Goal: Transaction & Acquisition: Purchase product/service

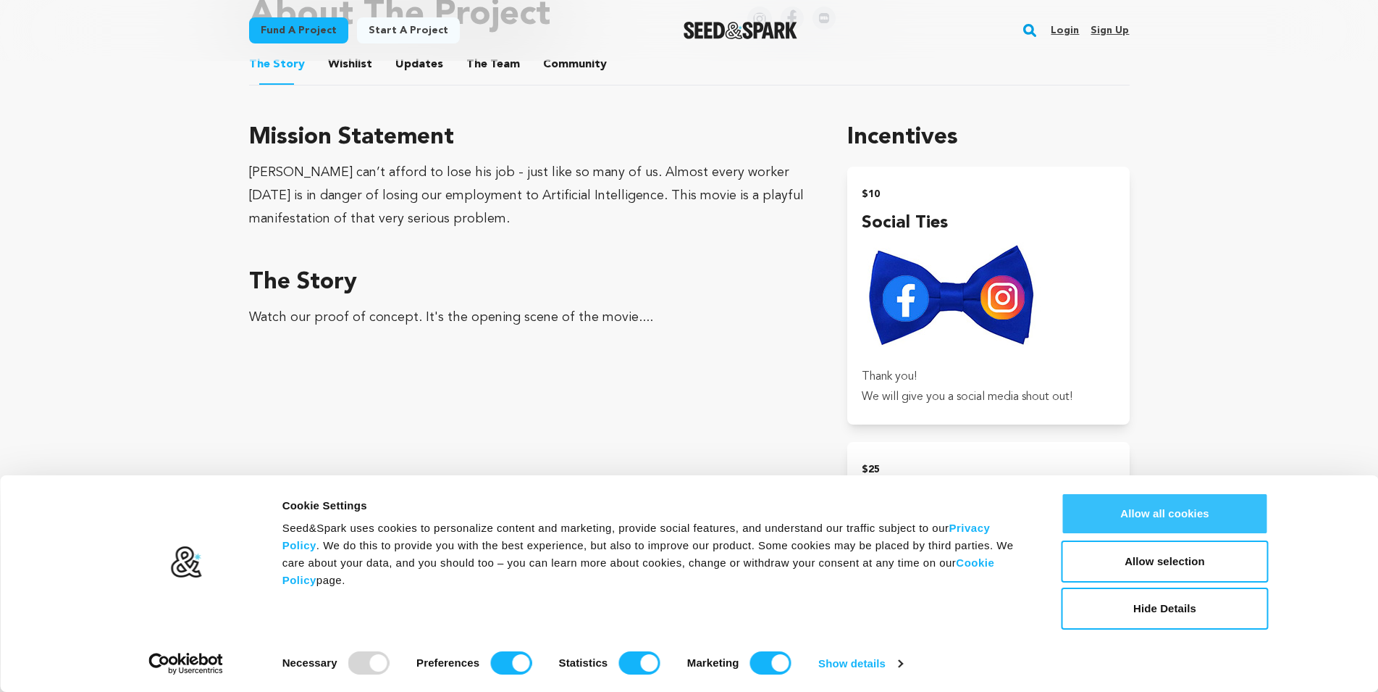
click at [1165, 516] on button "Allow all cookies" at bounding box center [1165, 513] width 207 height 42
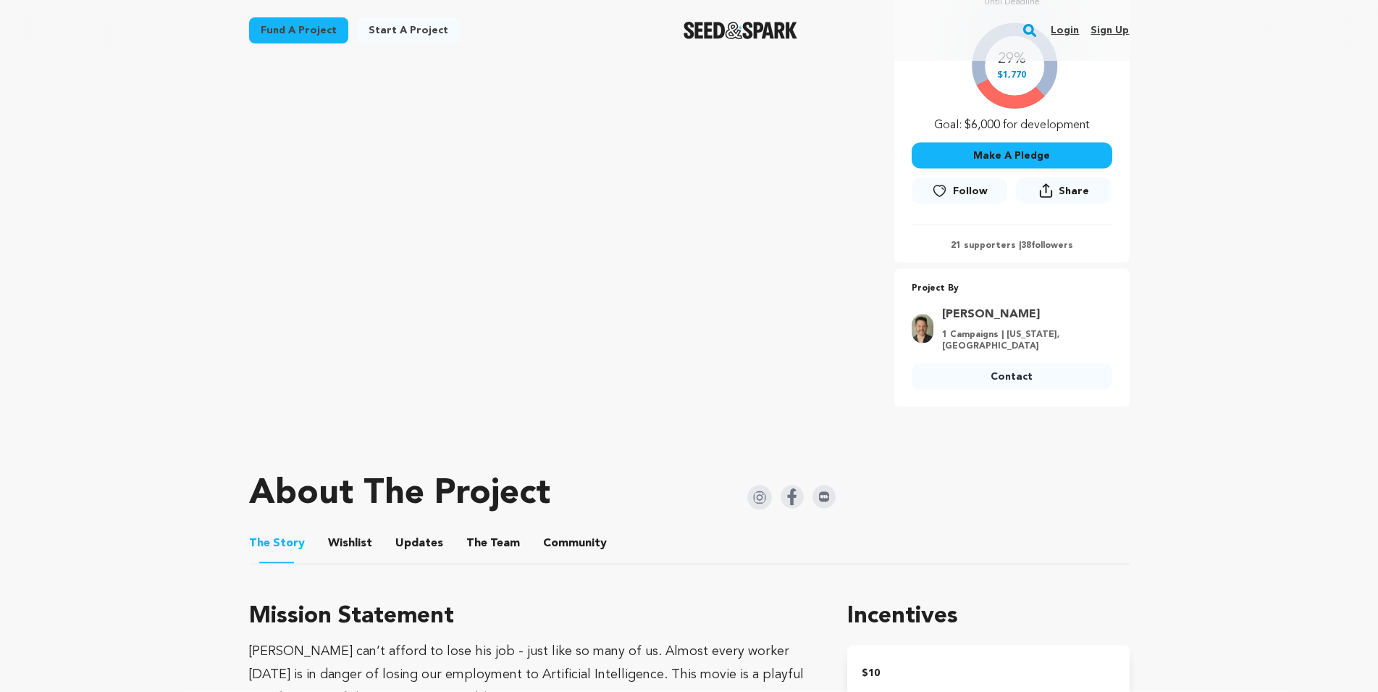
scroll to position [295, 0]
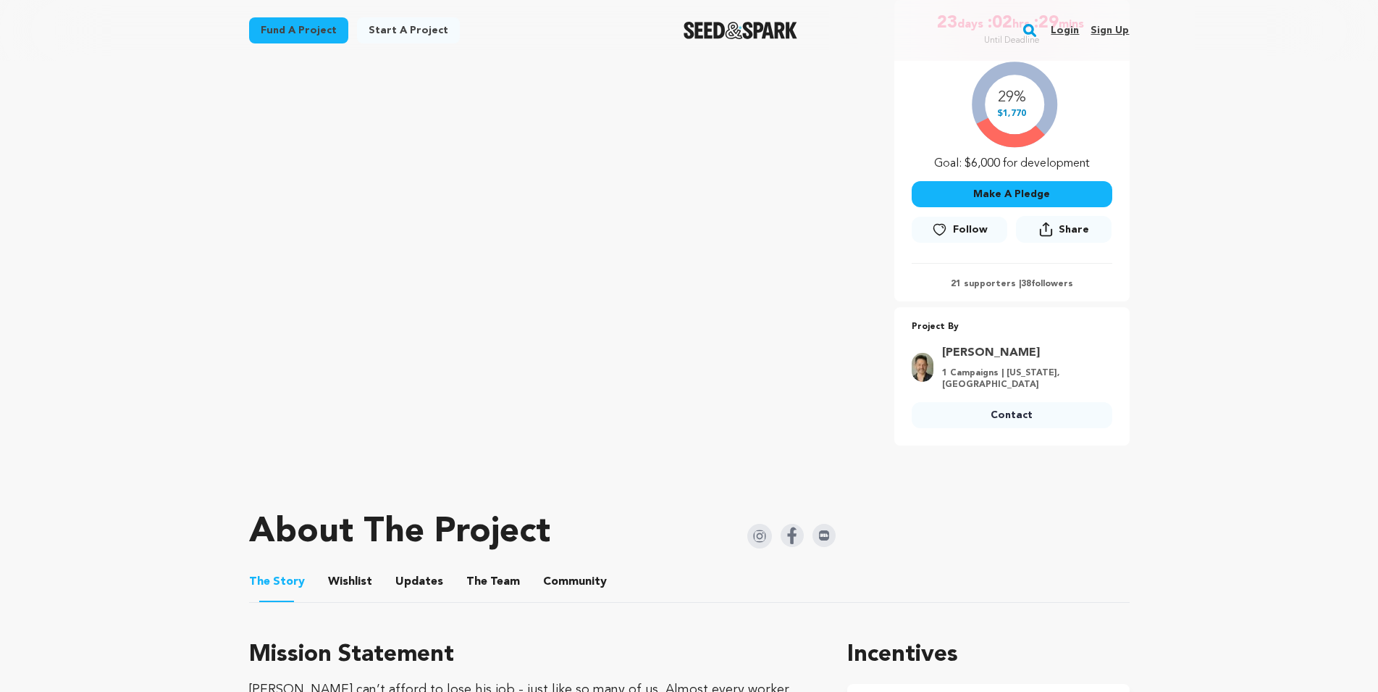
click at [1020, 193] on button "Make A Pledge" at bounding box center [1012, 194] width 201 height 26
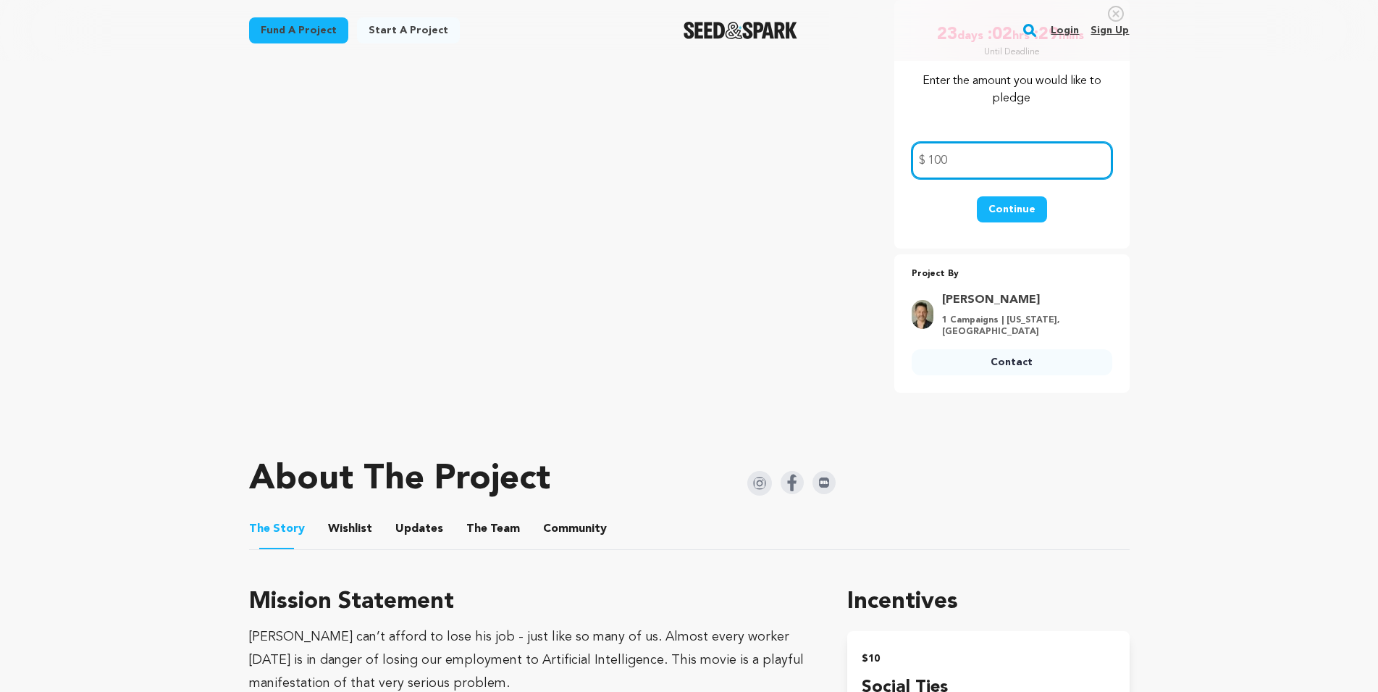
type input "100"
click at [1012, 213] on button "Continue" at bounding box center [1012, 209] width 70 height 26
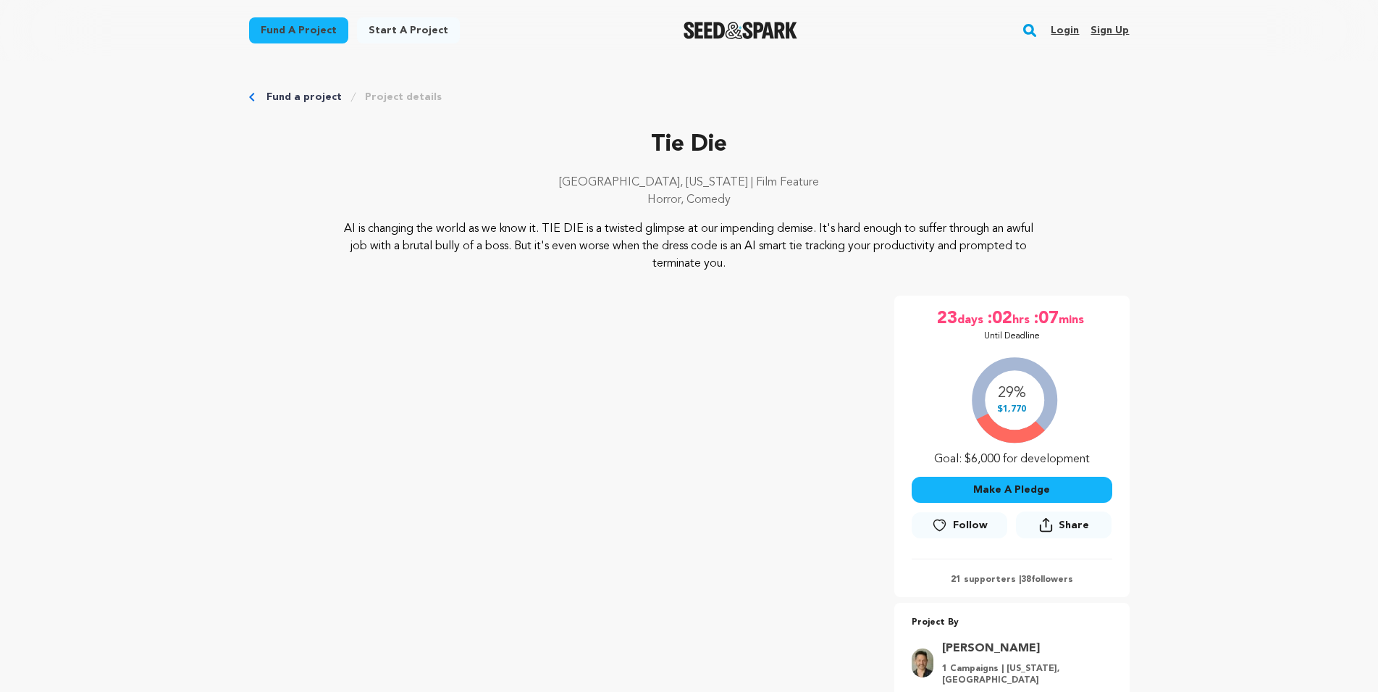
click at [1056, 485] on button "Make A Pledge" at bounding box center [1012, 490] width 201 height 26
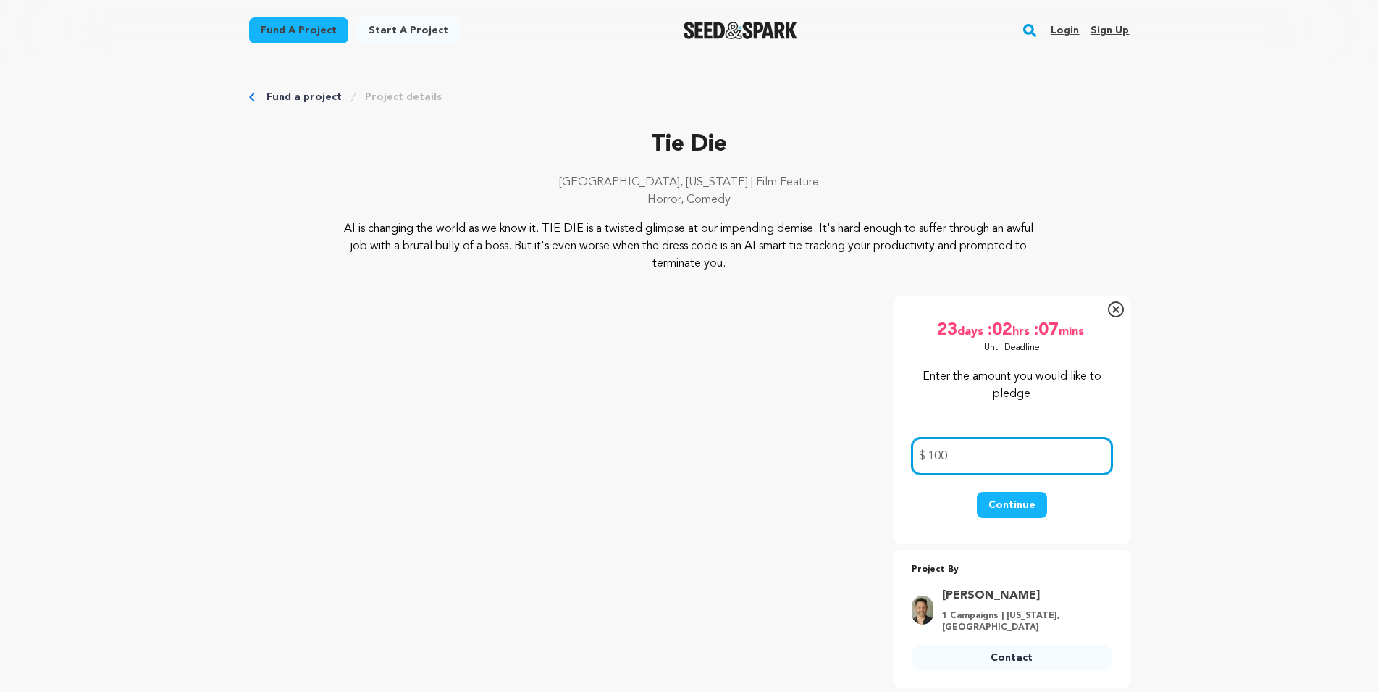
type input "100"
click at [1001, 508] on button "Continue" at bounding box center [1012, 505] width 70 height 26
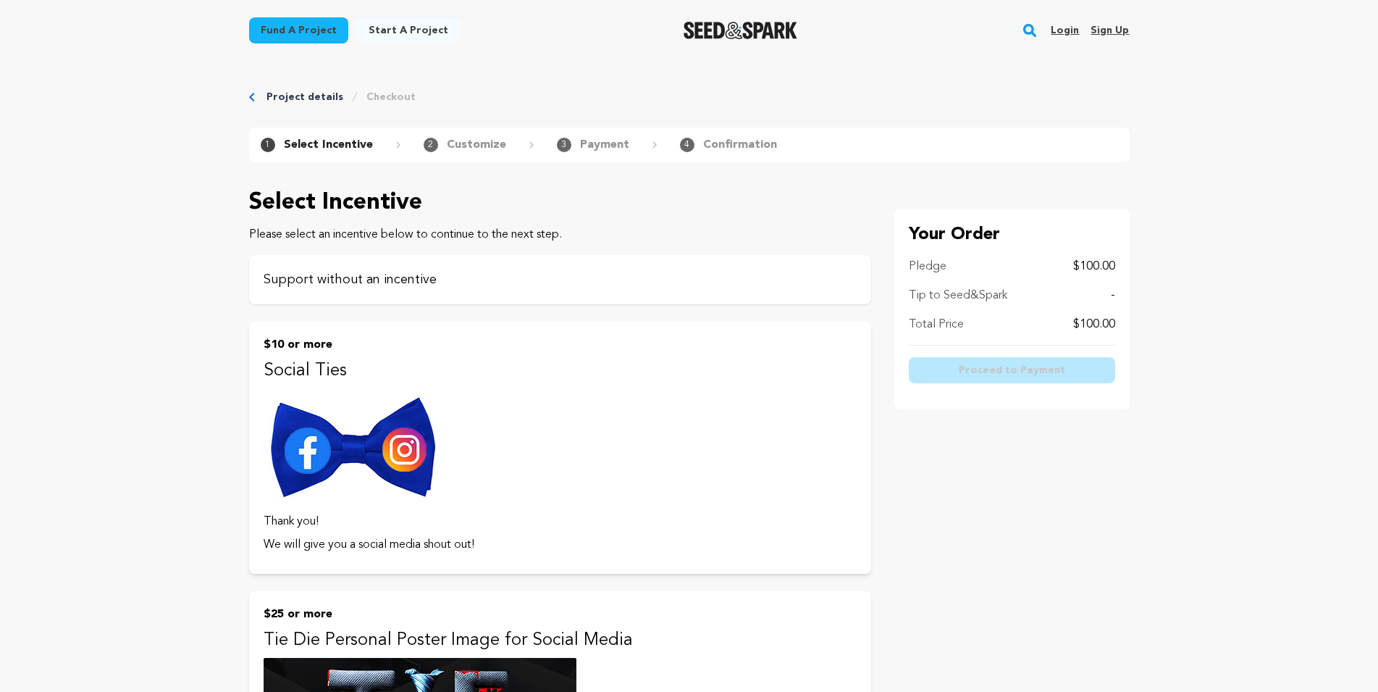
click at [374, 281] on p "Support without an incentive" at bounding box center [560, 279] width 593 height 20
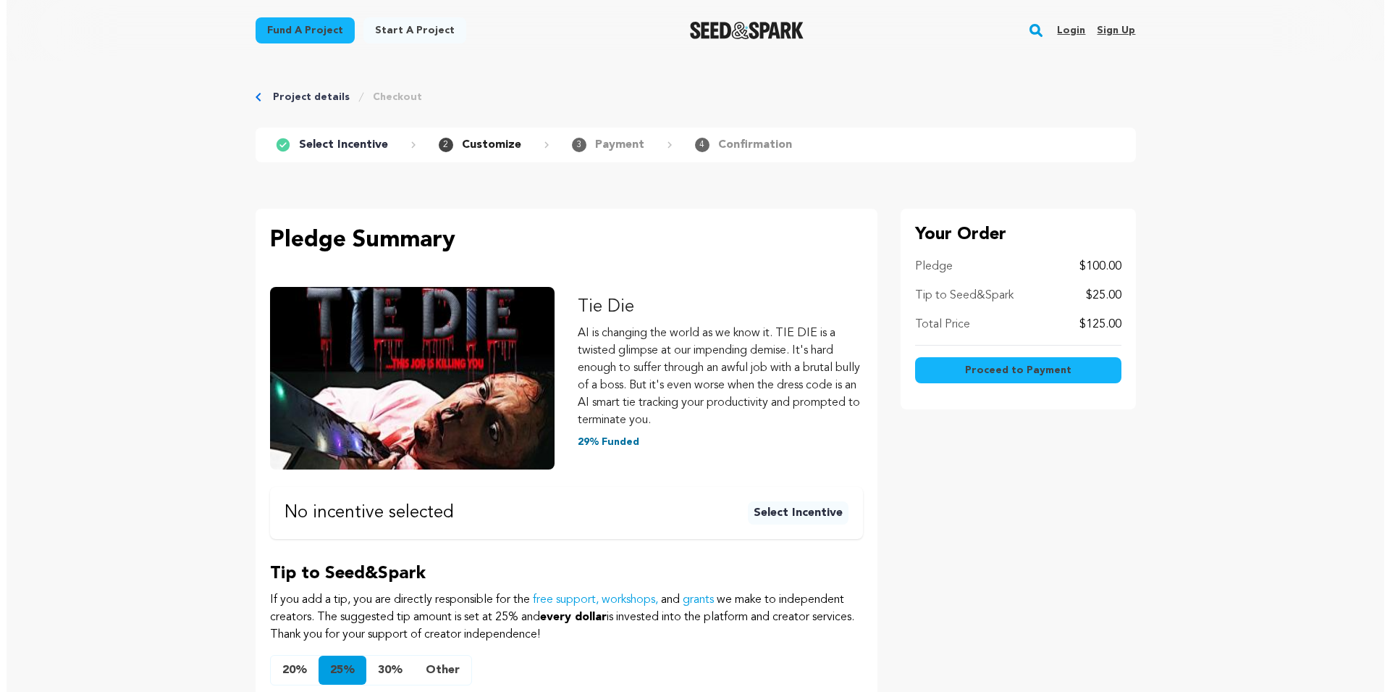
scroll to position [222, 0]
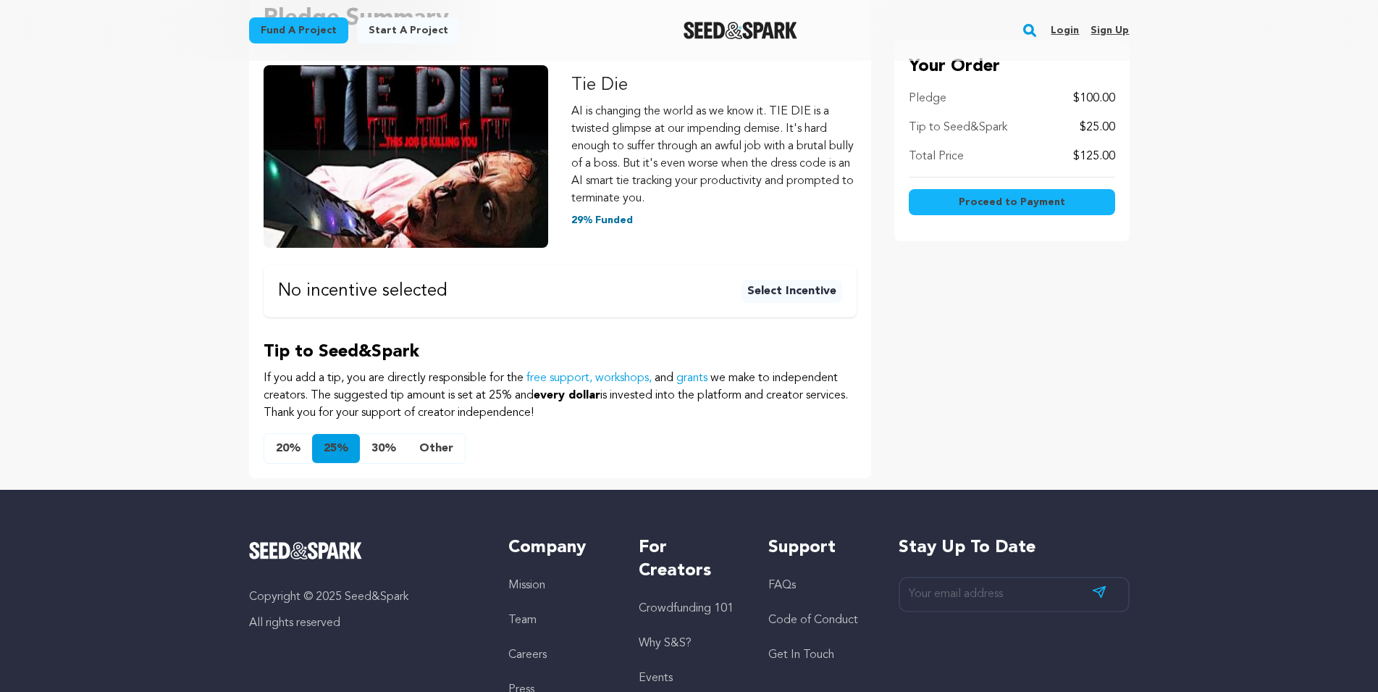
click at [438, 450] on button "Other" at bounding box center [436, 448] width 57 height 29
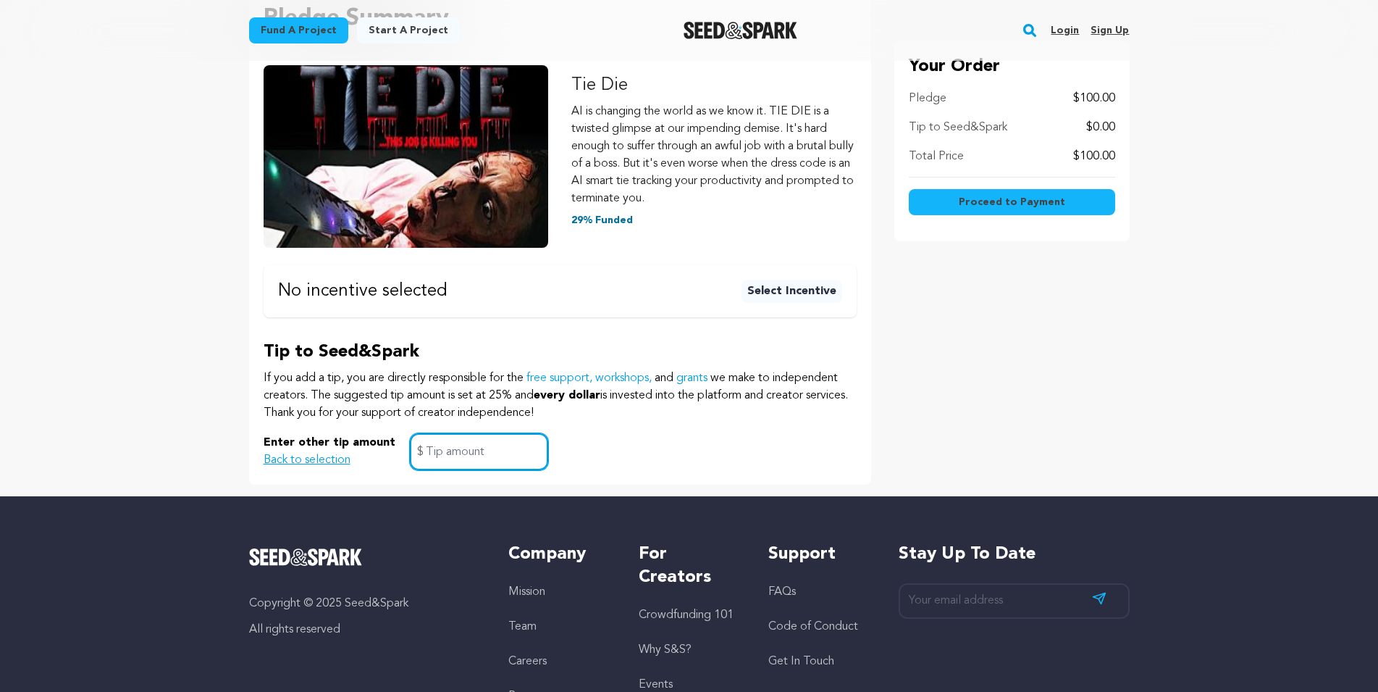
click at [438, 455] on input "text" at bounding box center [479, 451] width 138 height 37
type input "0"
click at [889, 438] on div "Select Incentive Please select an incentive below to continue to the next step.…" at bounding box center [689, 224] width 927 height 521
click at [989, 208] on span "Proceed to Payment" at bounding box center [1012, 202] width 106 height 14
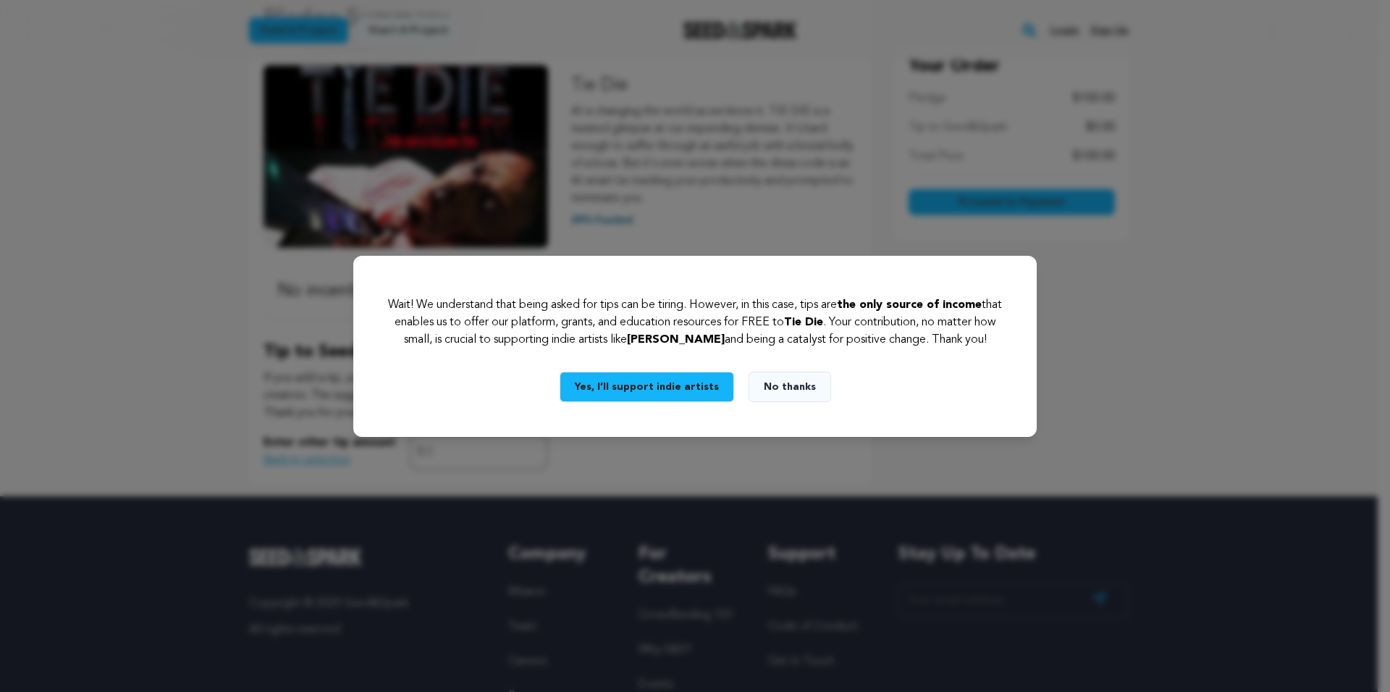
click at [808, 394] on button "No thanks" at bounding box center [790, 387] width 83 height 30
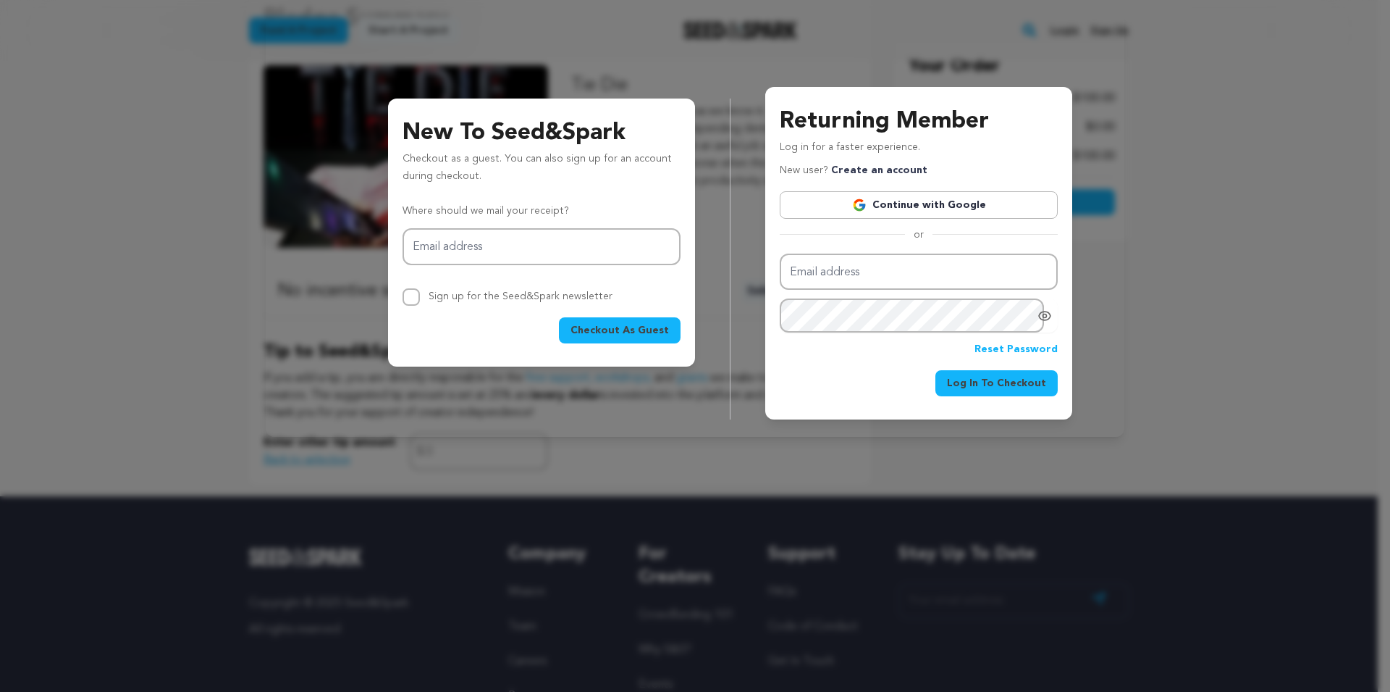
click at [635, 333] on span "Checkout As Guest" at bounding box center [620, 330] width 98 height 14
click at [497, 348] on div "New To Seed&Spark Checkout as a guest. You can also sign up for an account duri…" at bounding box center [541, 232] width 307 height 268
click at [445, 244] on input "Email address" at bounding box center [542, 246] width 278 height 37
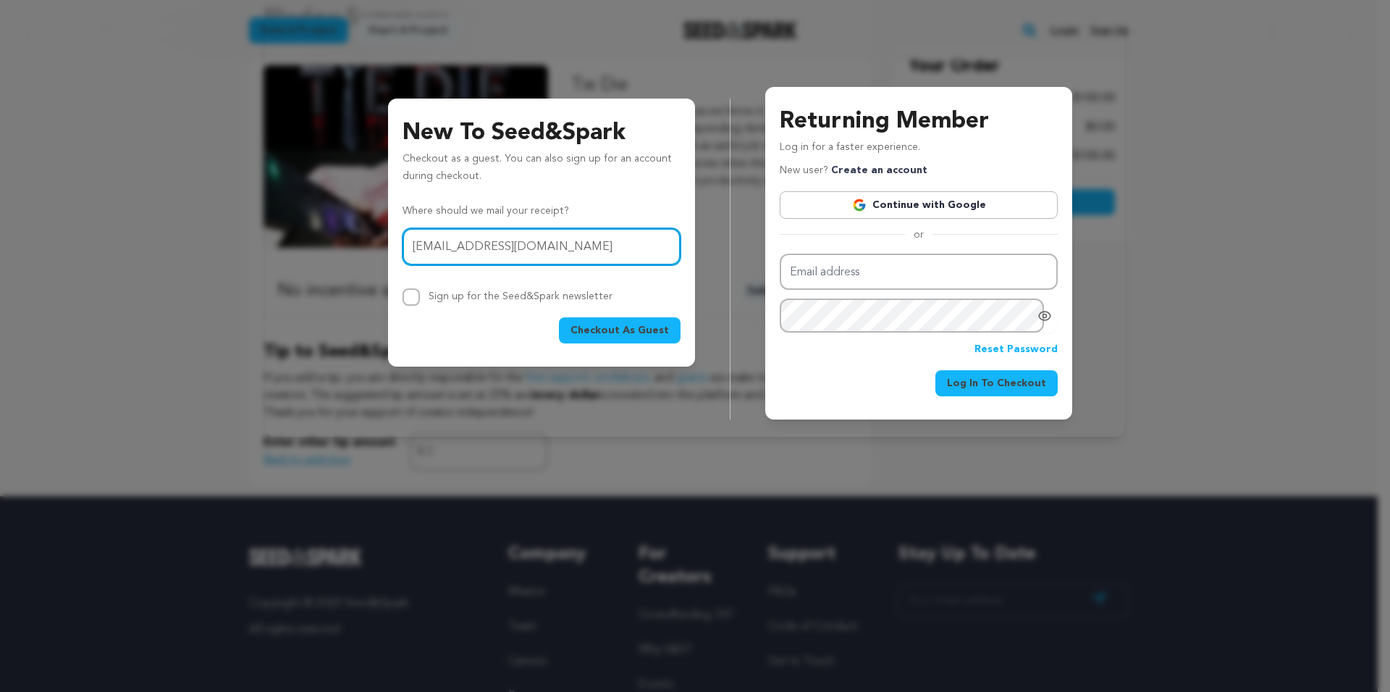
type input "[EMAIL_ADDRESS][DOMAIN_NAME]"
click at [514, 346] on div "New To Seed&Spark Checkout as a guest. You can also sign up for an account duri…" at bounding box center [541, 232] width 307 height 268
click at [613, 330] on span "Checkout As Guest" at bounding box center [620, 330] width 98 height 14
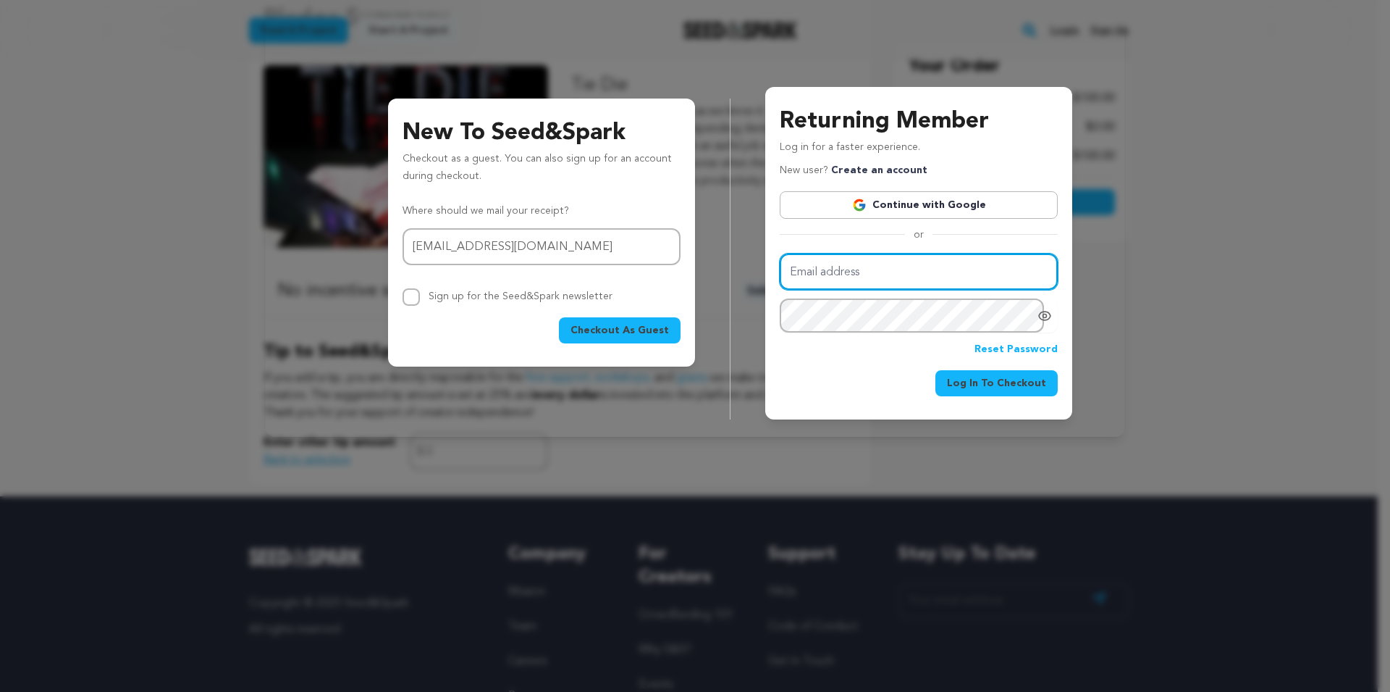
click at [885, 274] on input "Email address" at bounding box center [919, 271] width 278 height 37
type input "[EMAIL_ADDRESS][DOMAIN_NAME]"
click at [1028, 392] on button "Log In To Checkout" at bounding box center [997, 383] width 122 height 26
click at [1026, 387] on span "Log In To Checkout" at bounding box center [996, 383] width 99 height 14
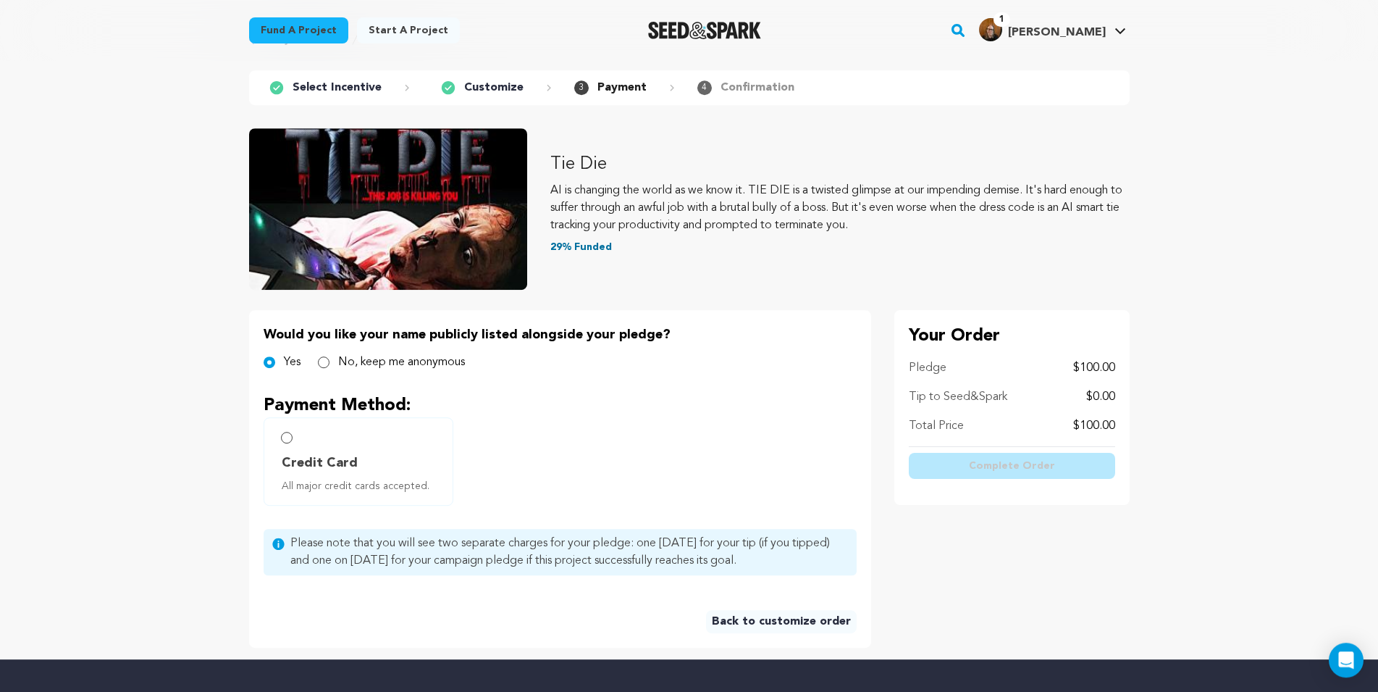
scroll to position [148, 0]
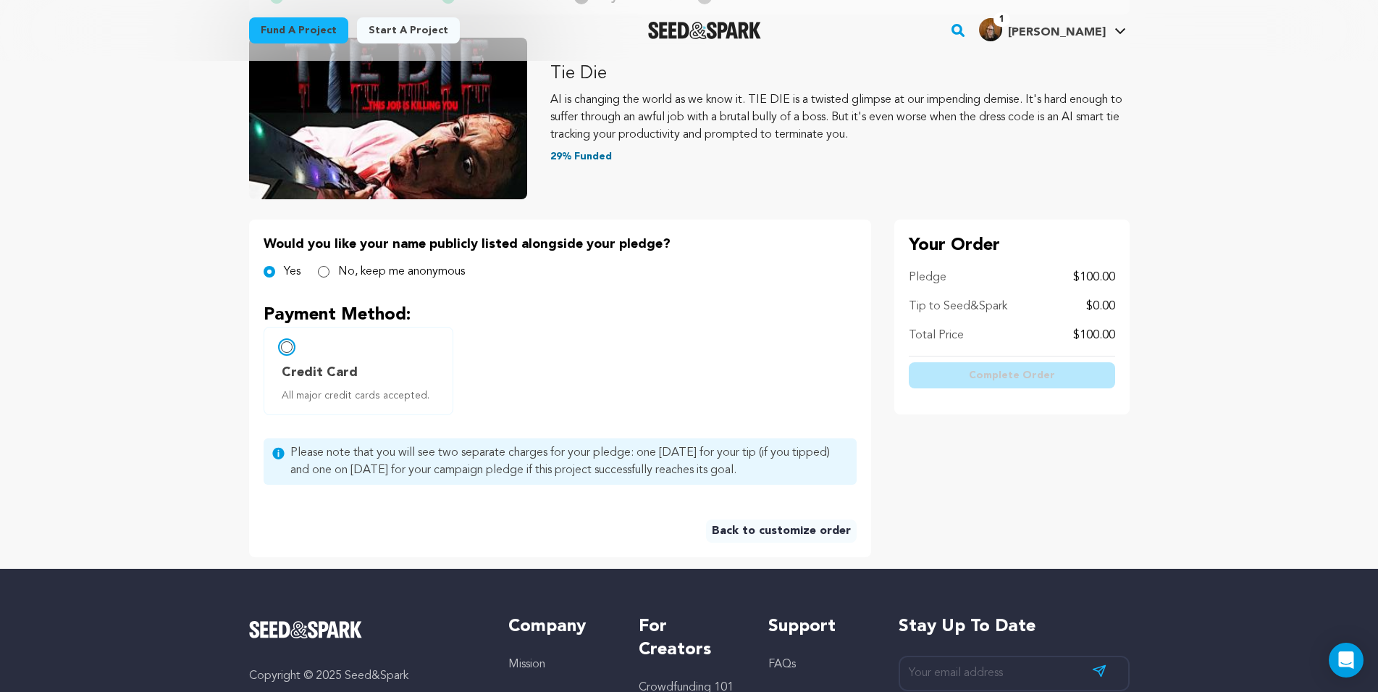
click at [288, 348] on input "Credit Card All major credit cards accepted." at bounding box center [287, 347] width 12 height 12
radio input "false"
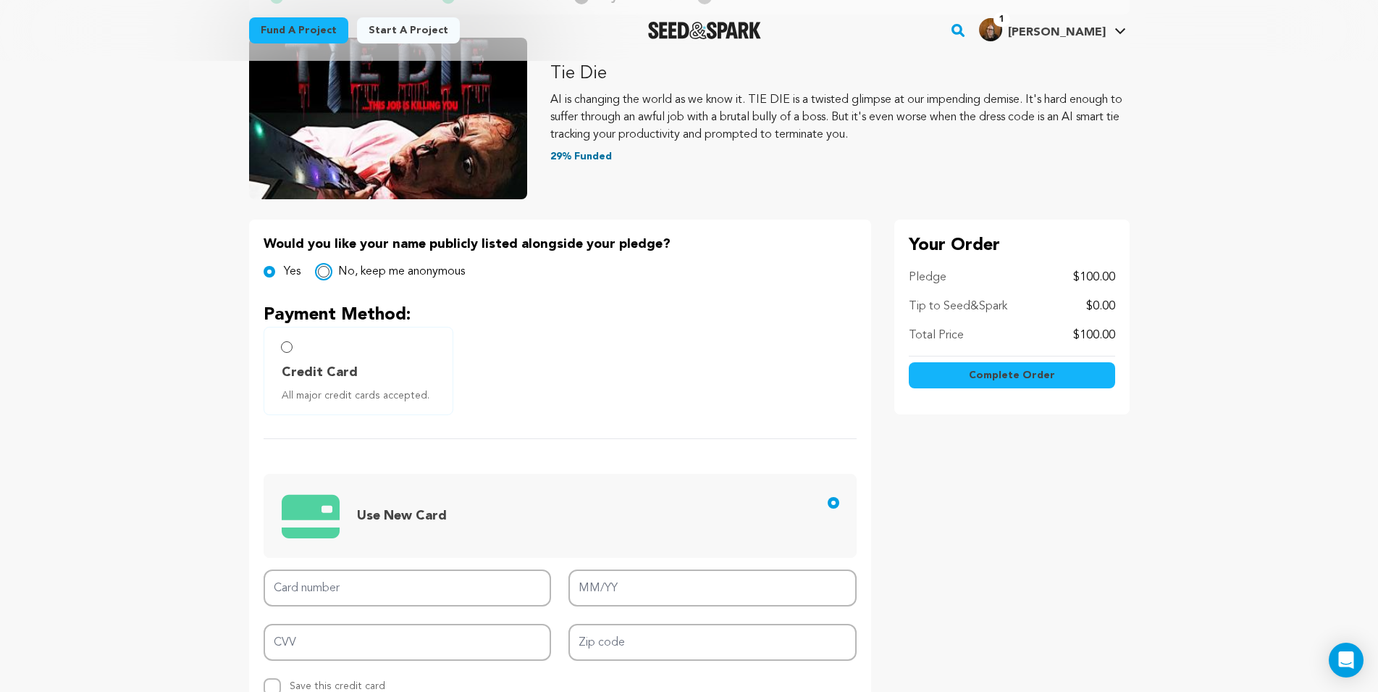
click at [326, 274] on input "No, keep me anonymous" at bounding box center [324, 272] width 12 height 12
radio input "true"
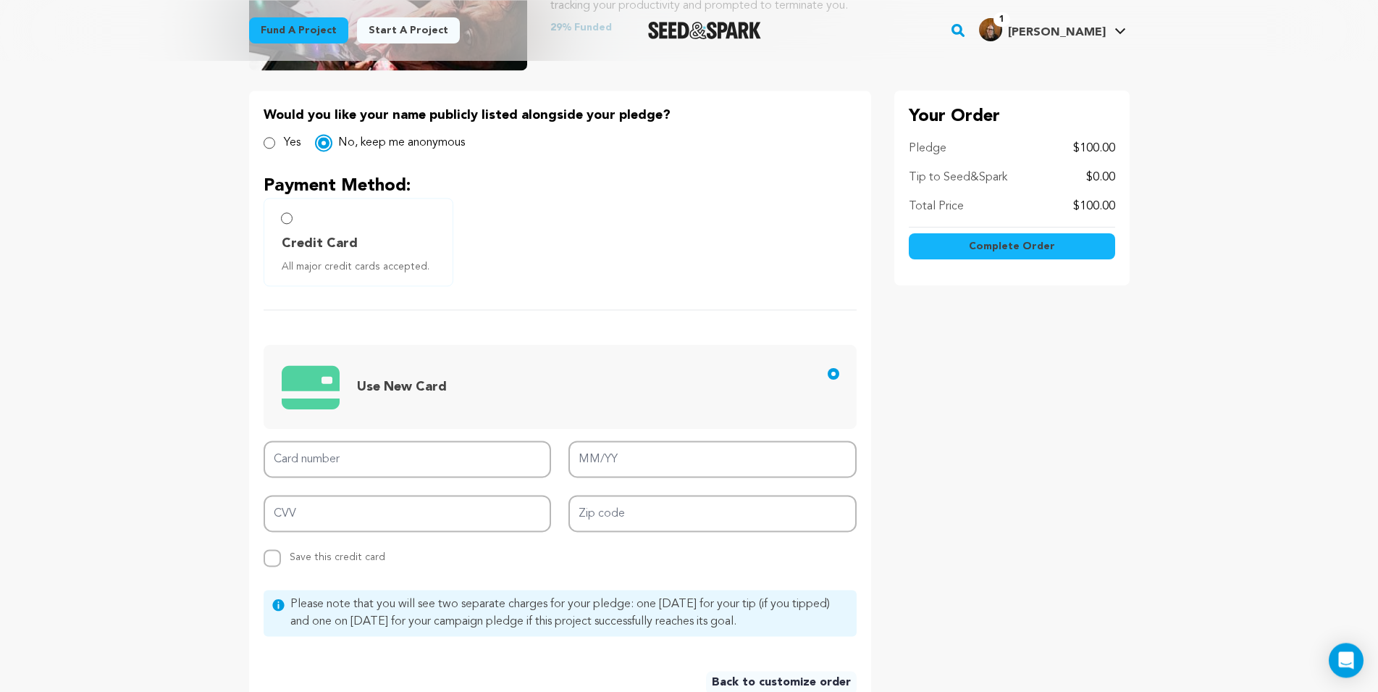
scroll to position [295, 0]
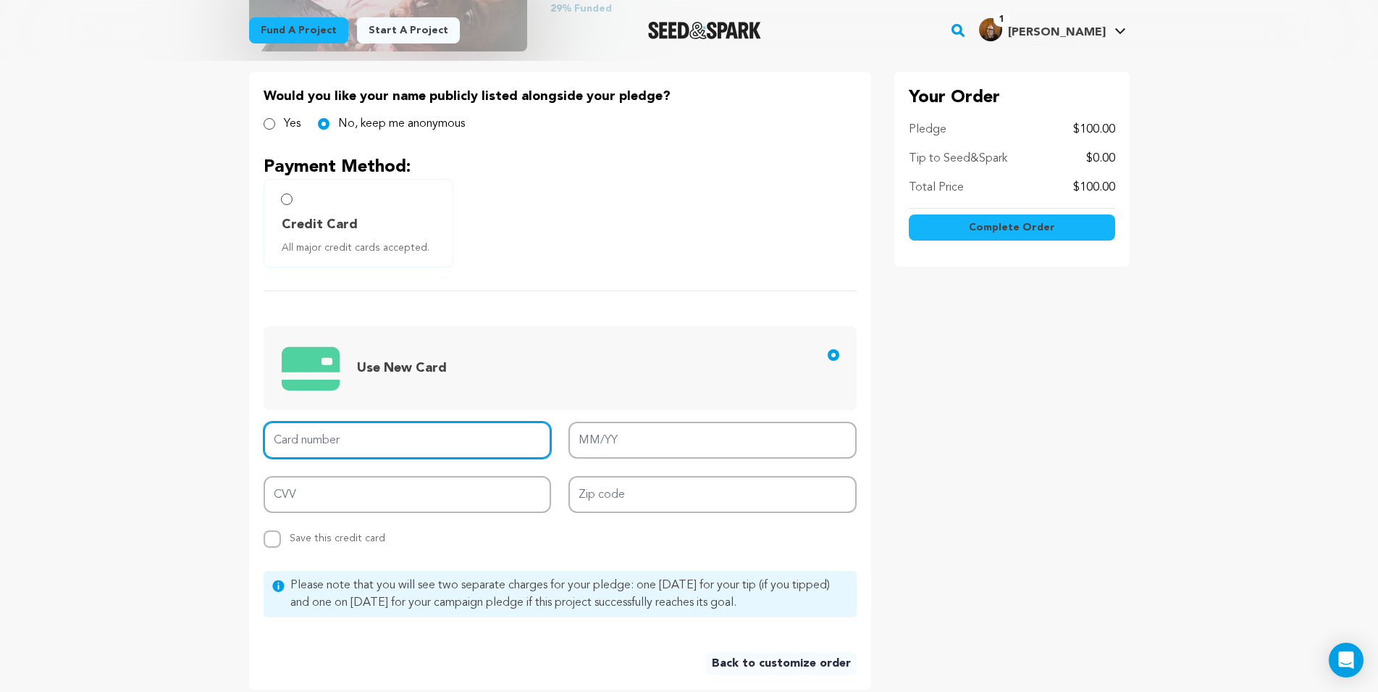
click at [387, 442] on input "Card number" at bounding box center [408, 439] width 288 height 37
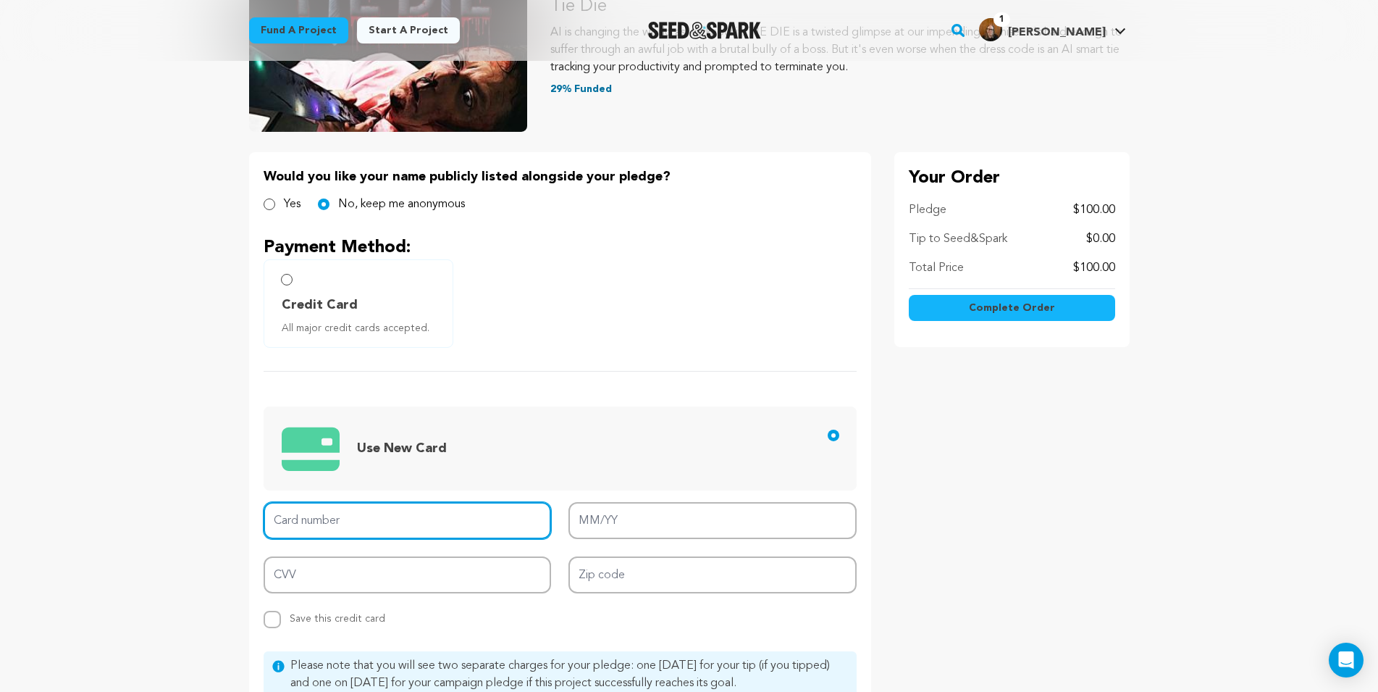
scroll to position [222, 0]
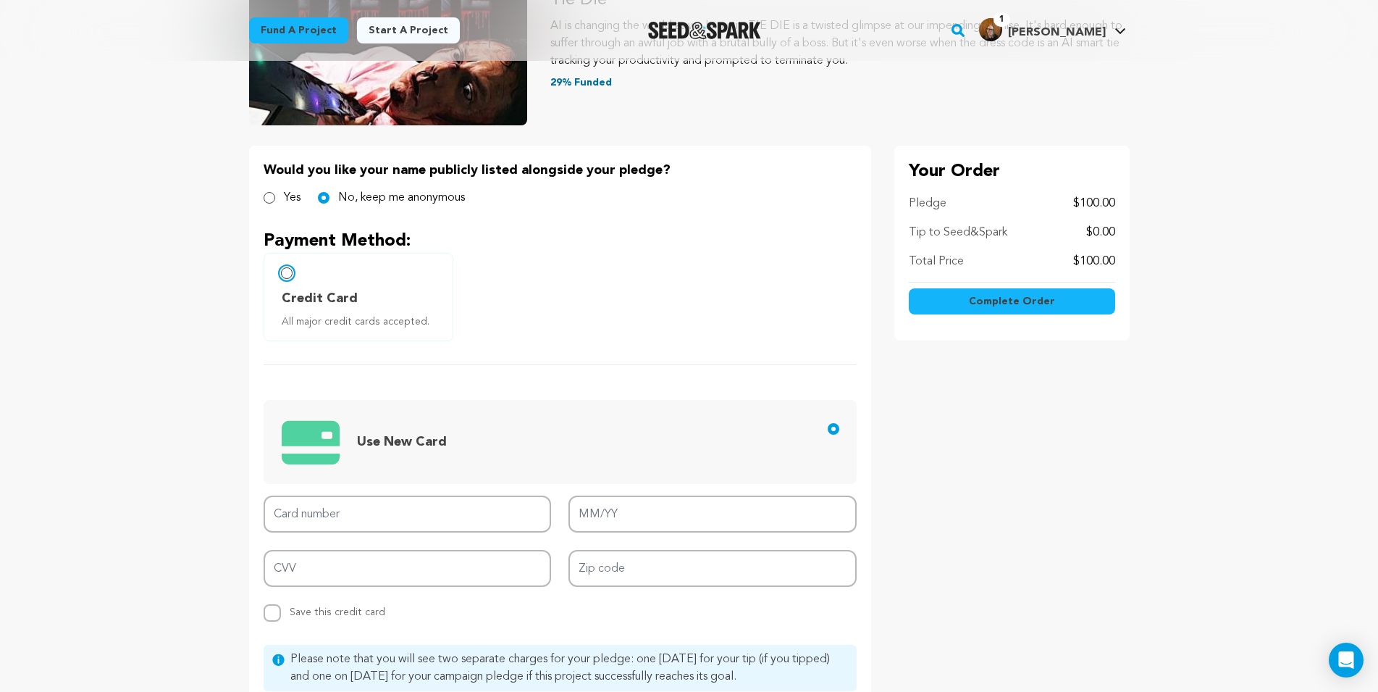
click at [285, 274] on input "Credit Card All major credit cards accepted." at bounding box center [287, 273] width 12 height 12
click at [285, 275] on input "Credit Card All major credit cards accepted." at bounding box center [287, 273] width 12 height 12
drag, startPoint x: 291, startPoint y: 520, endPoint x: 243, endPoint y: 511, distance: 49.3
click at [291, 521] on input "Card number" at bounding box center [408, 513] width 288 height 37
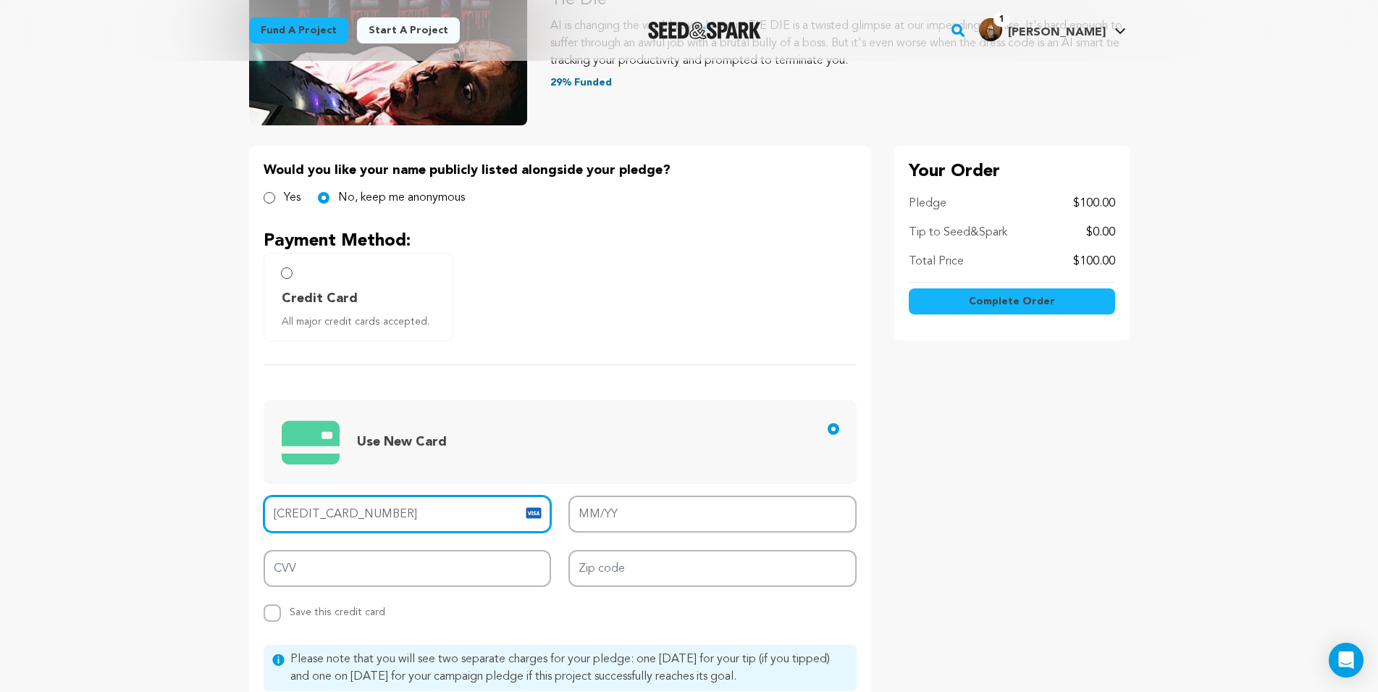
type input "[CREDIT_CARD_NUMBER]"
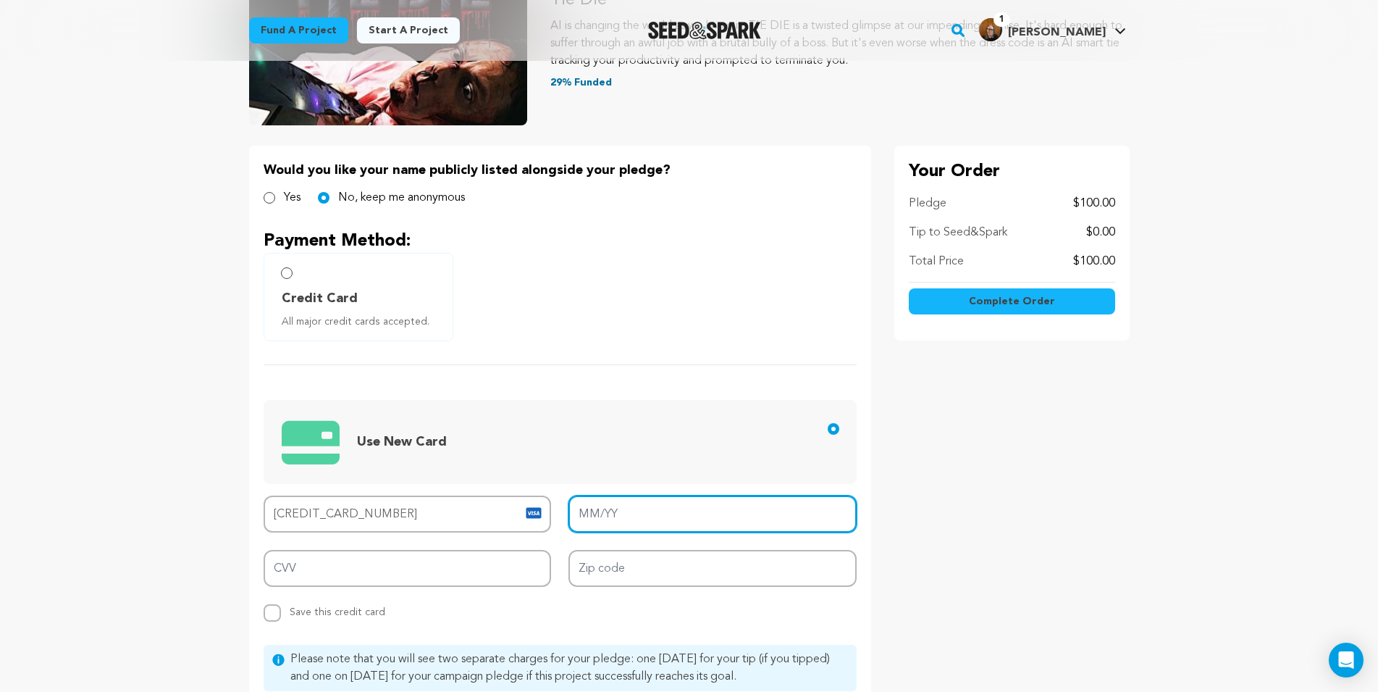
click at [589, 513] on input "MM/YY" at bounding box center [712, 513] width 288 height 37
type input "10/26"
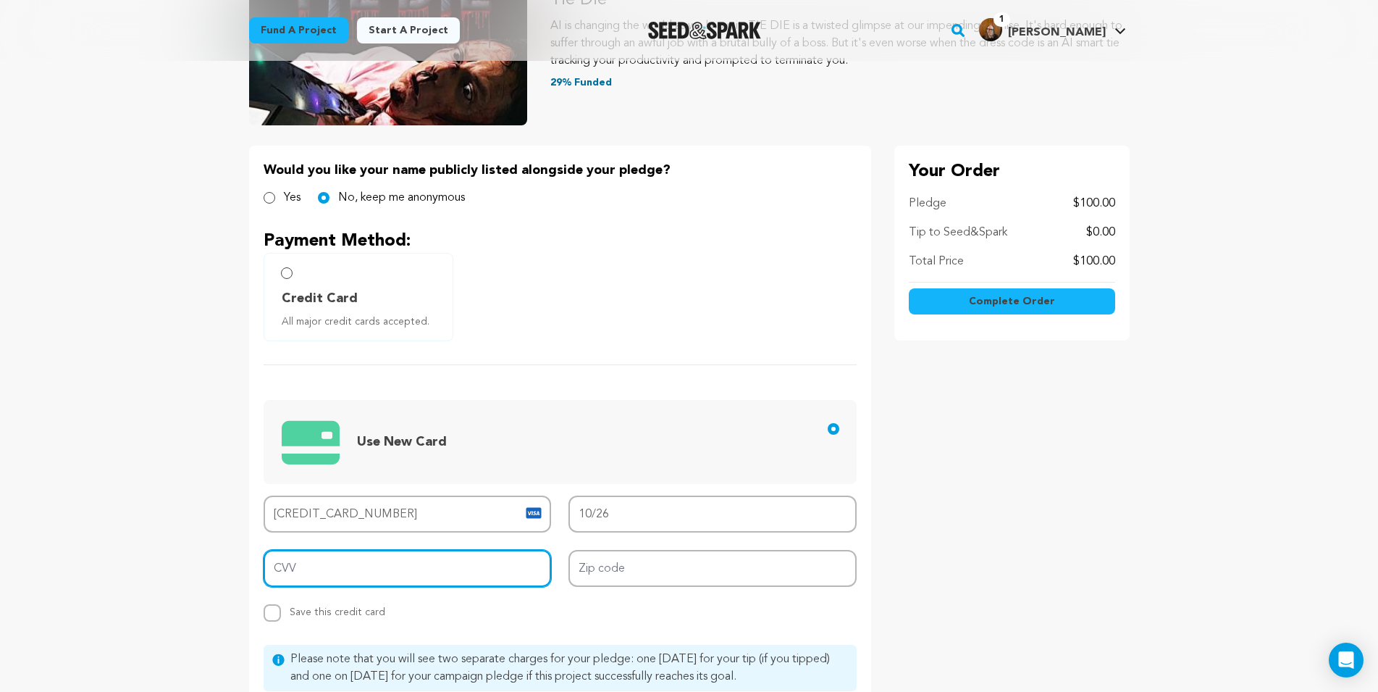
click at [290, 572] on input "CVV" at bounding box center [408, 568] width 288 height 37
type input "069"
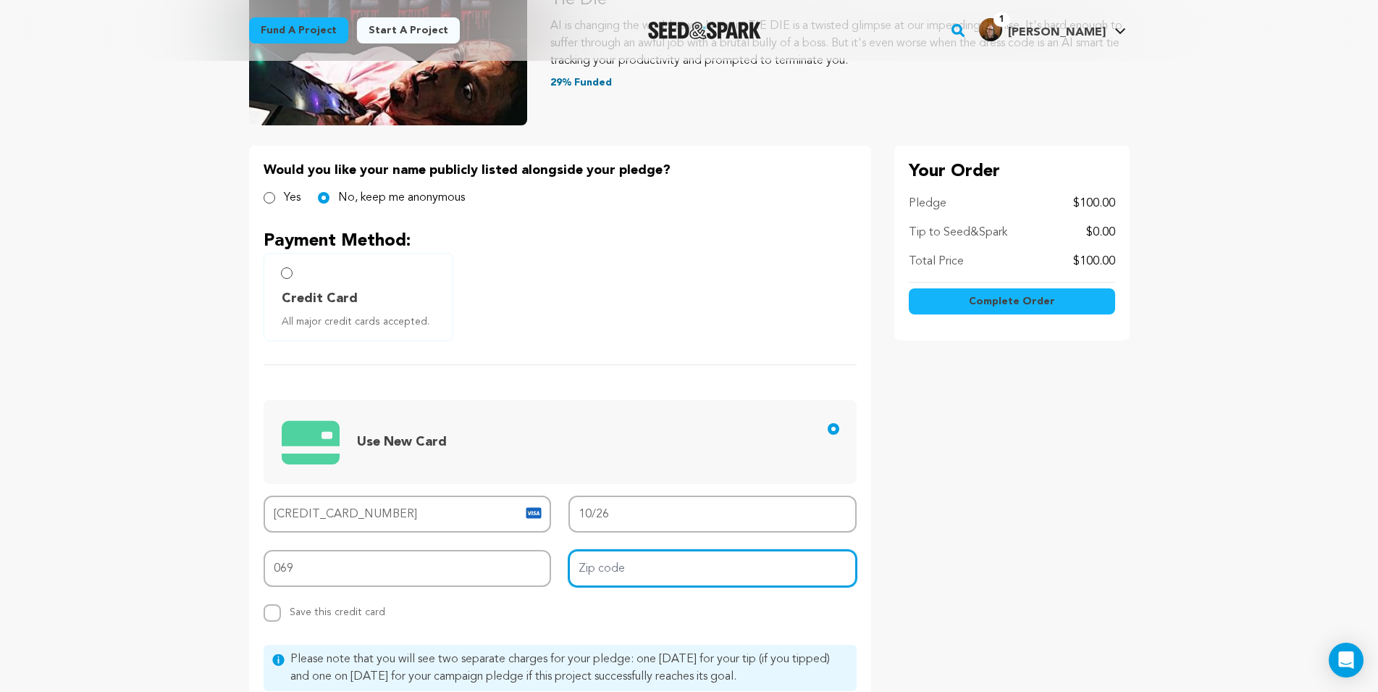
click at [639, 578] on input "Zip code" at bounding box center [712, 568] width 288 height 37
type input "90016"
click at [173, 545] on main "Fund a project Start a project Search" at bounding box center [689, 462] width 1378 height 1368
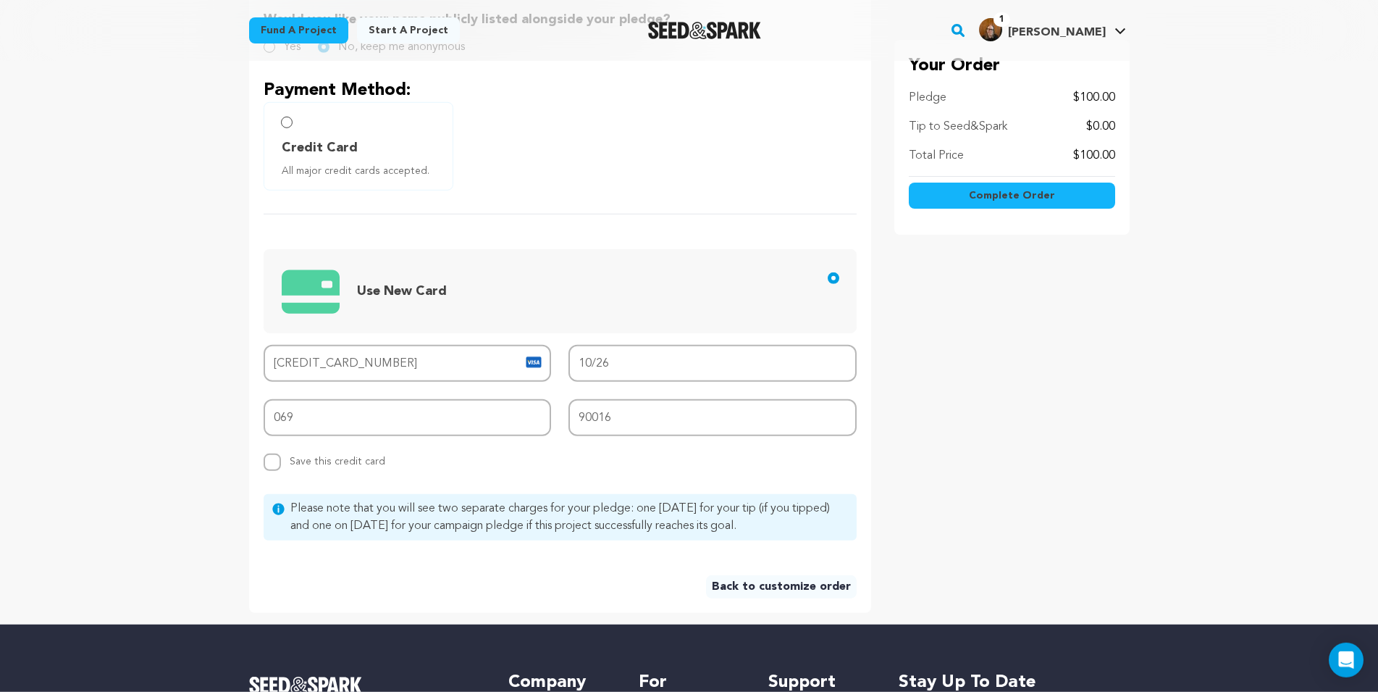
scroll to position [295, 0]
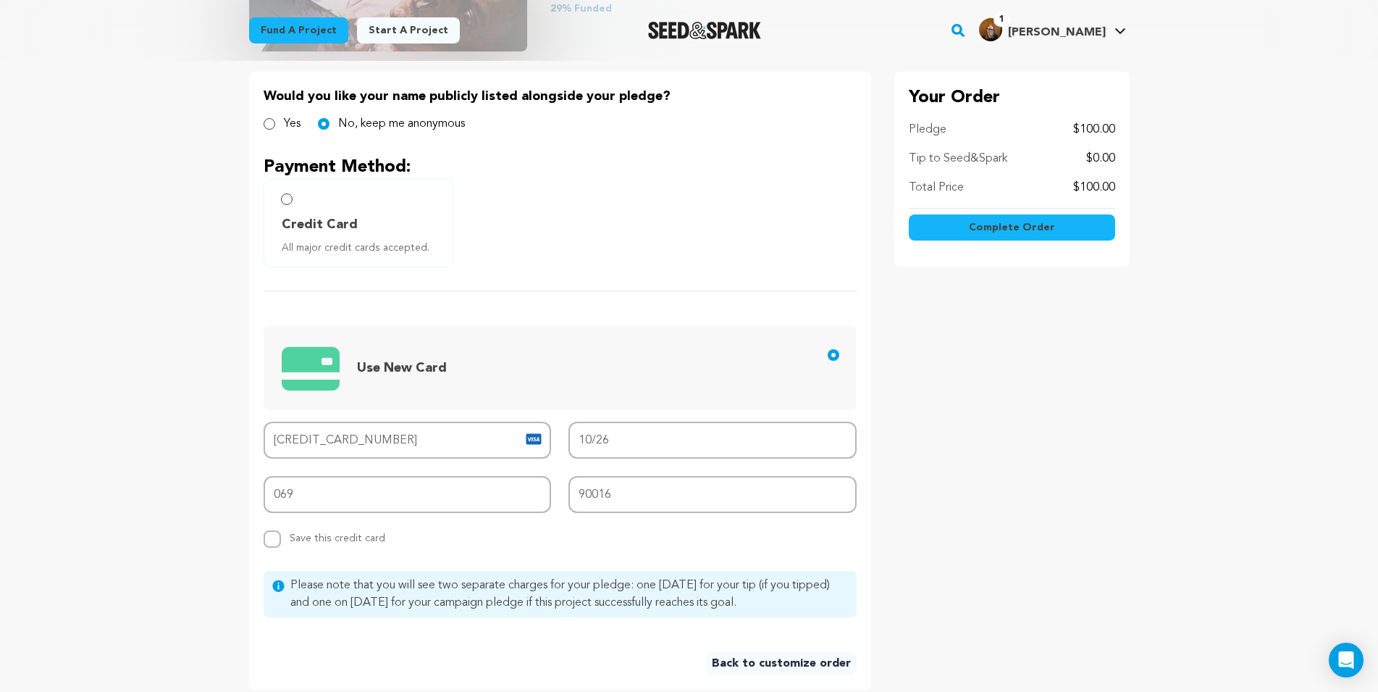
click at [1046, 231] on span "Complete Order" at bounding box center [1012, 227] width 86 height 14
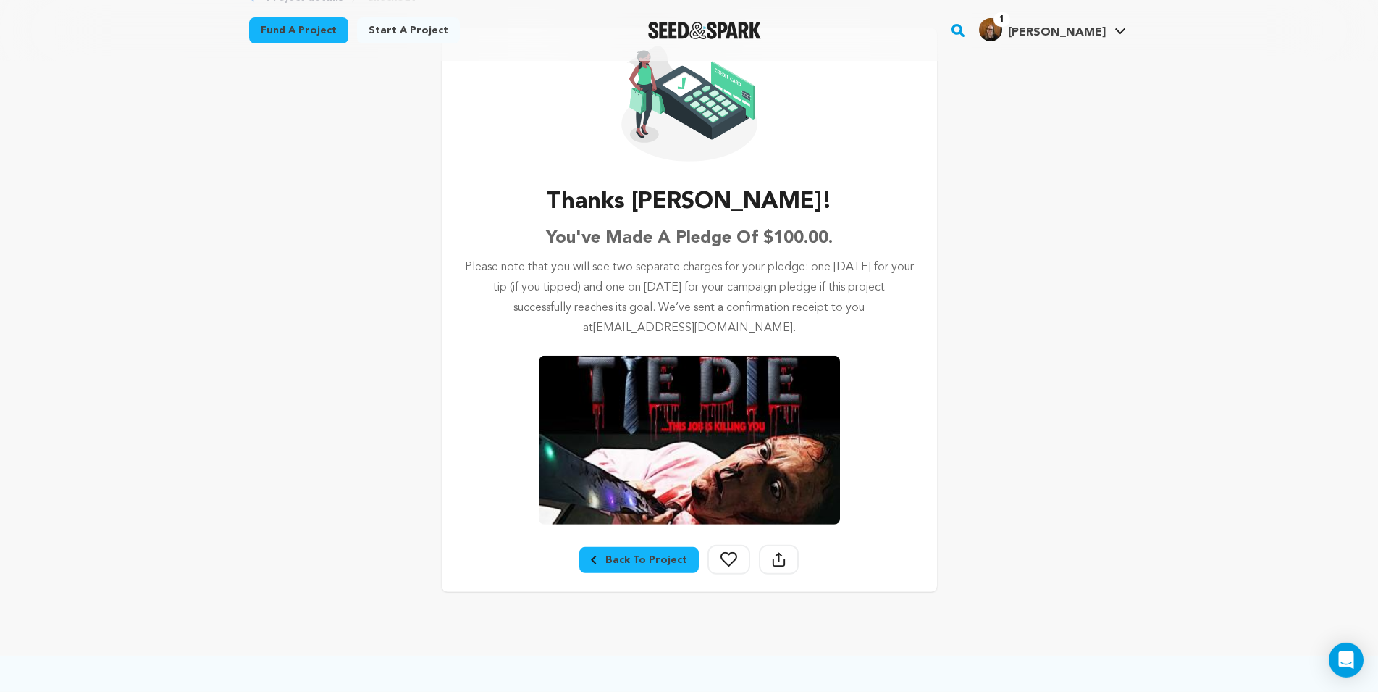
scroll to position [222, 0]
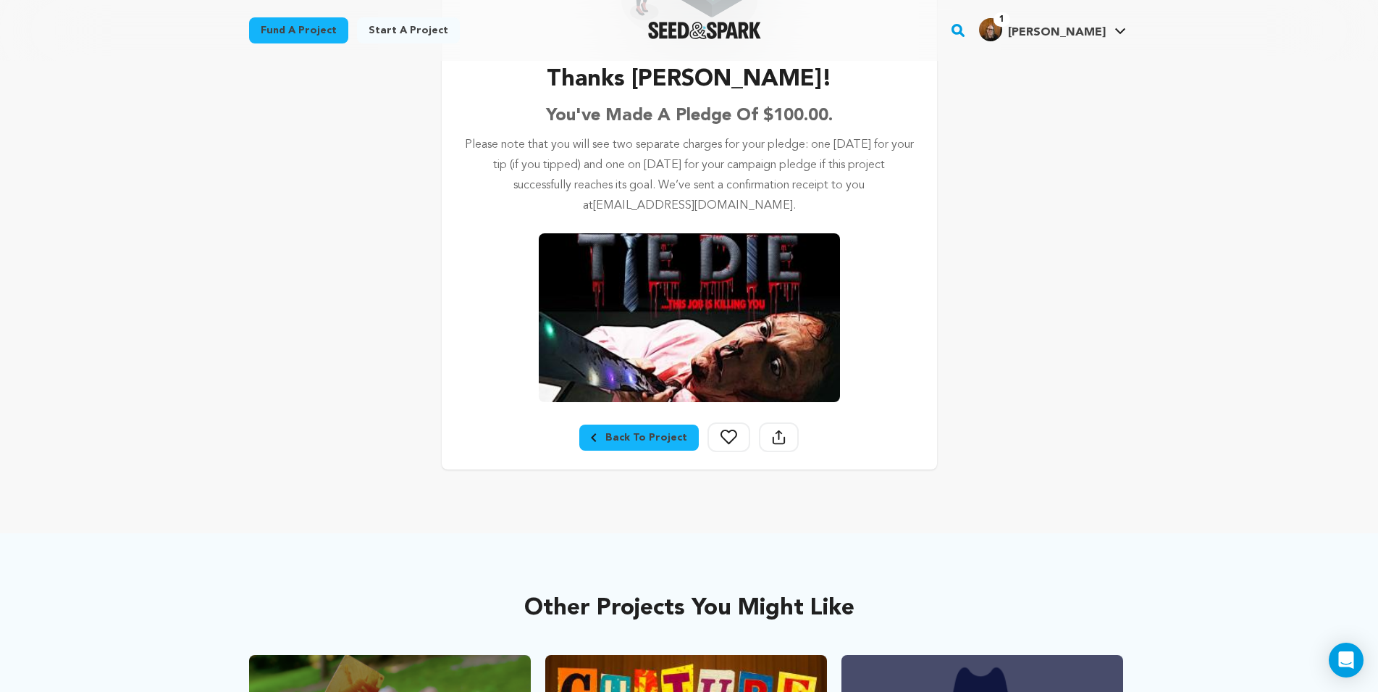
click at [628, 436] on div "Back To Project" at bounding box center [639, 437] width 96 height 14
